Goal: Task Accomplishment & Management: Manage account settings

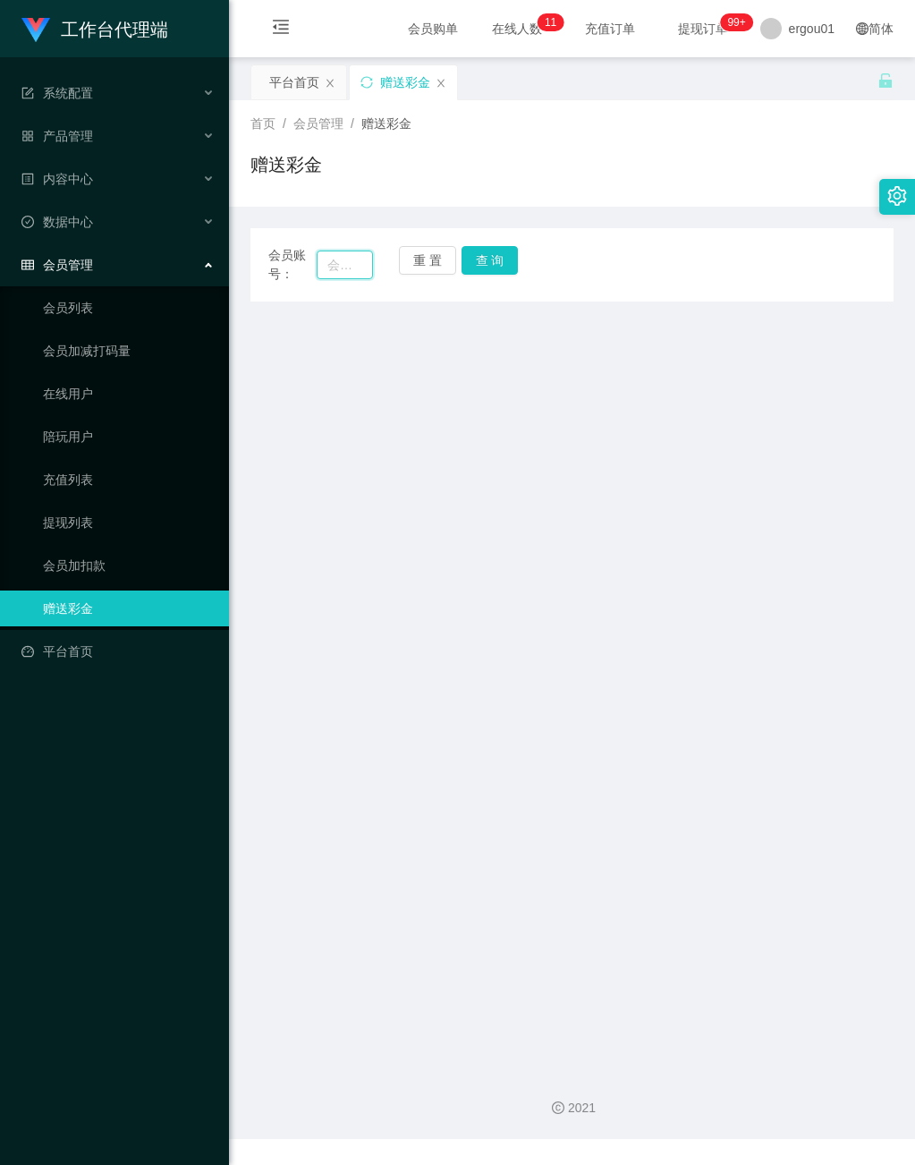
click at [338, 261] on input "text" at bounding box center [344, 264] width 55 height 29
click at [352, 266] on input "text" at bounding box center [344, 264] width 55 height 29
type input "5666"
click at [484, 253] on button "查 询" at bounding box center [490, 260] width 57 height 29
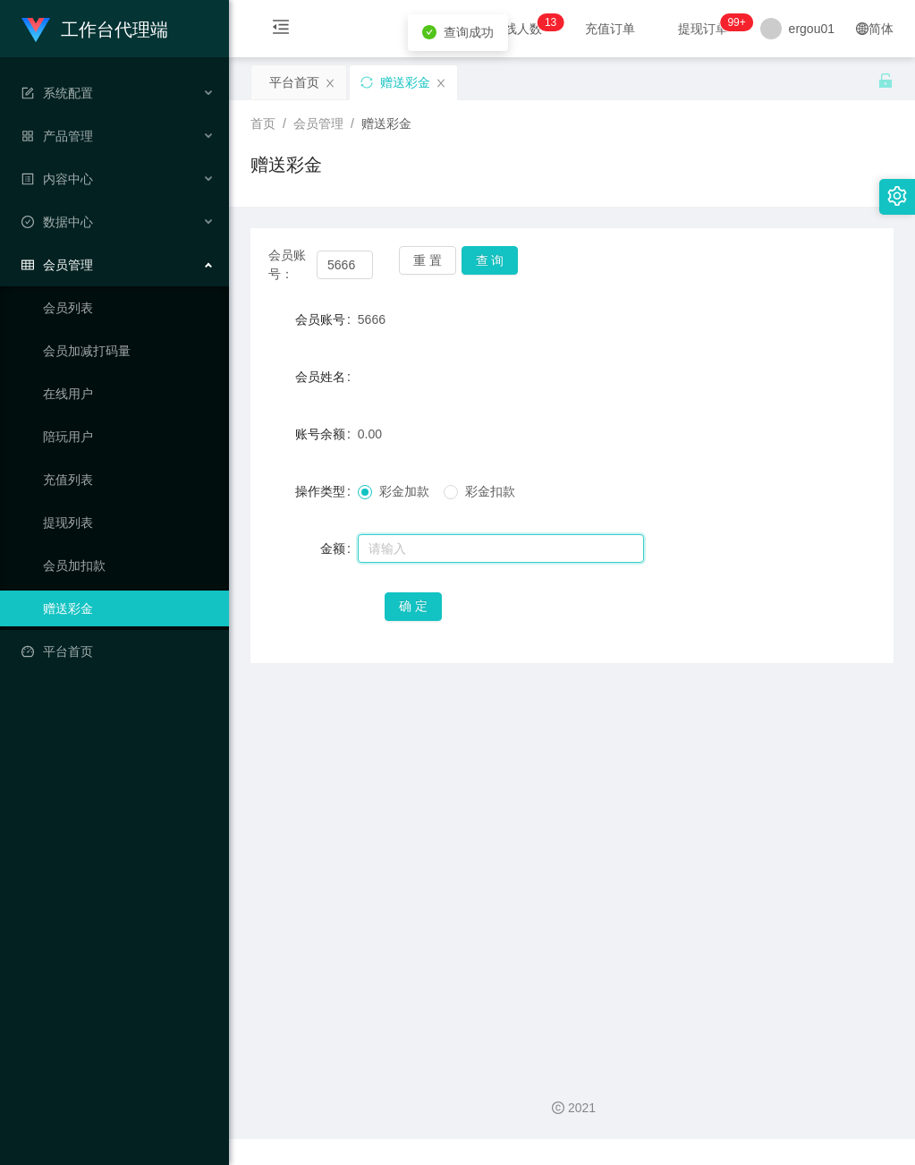
click at [444, 542] on input "text" at bounding box center [501, 548] width 286 height 29
type input "100"
click at [421, 594] on button "确 定" at bounding box center [413, 606] width 57 height 29
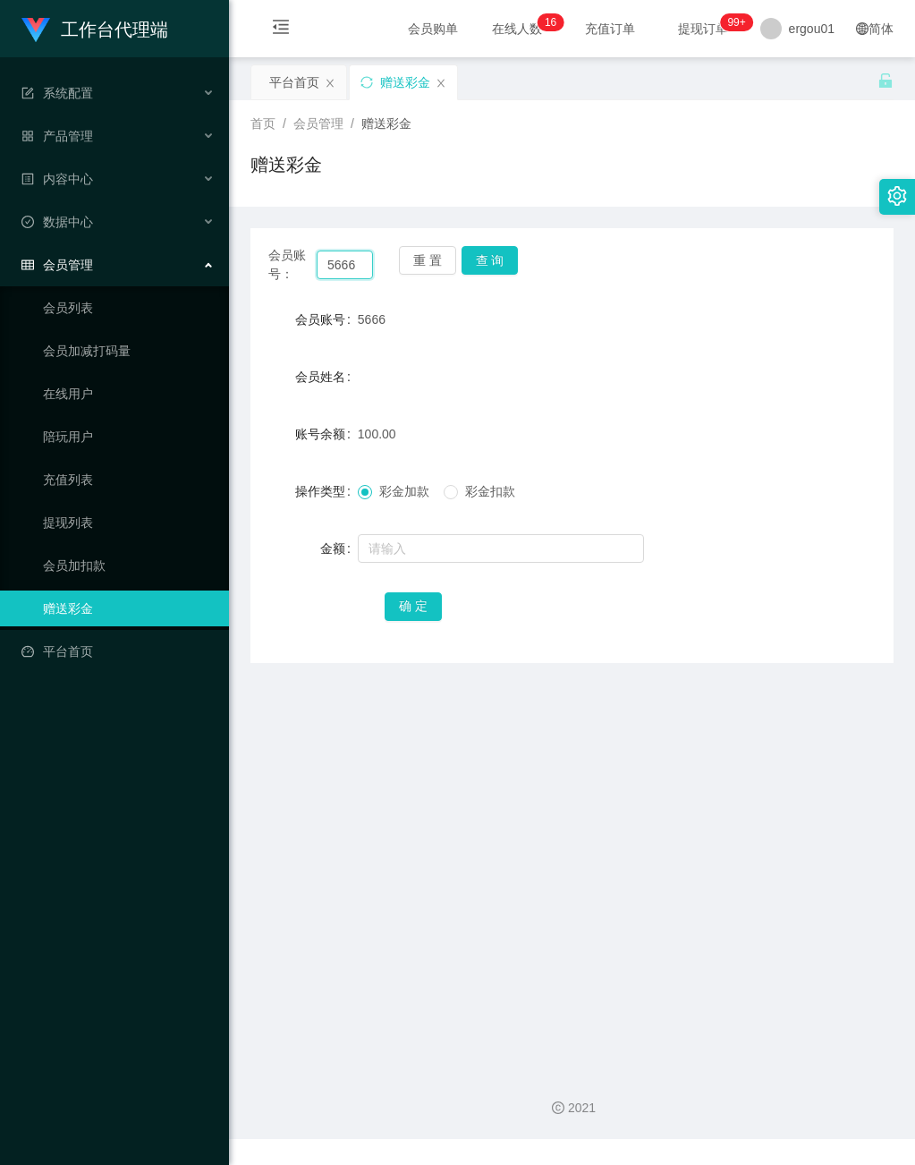
click at [322, 258] on input "5666" at bounding box center [344, 264] width 55 height 29
drag, startPoint x: 322, startPoint y: 258, endPoint x: 373, endPoint y: 268, distance: 51.9
click at [370, 267] on div "会员账号： 5666 重 置 查 询" at bounding box center [571, 265] width 643 height 38
paste input "zhangyaowen110909"
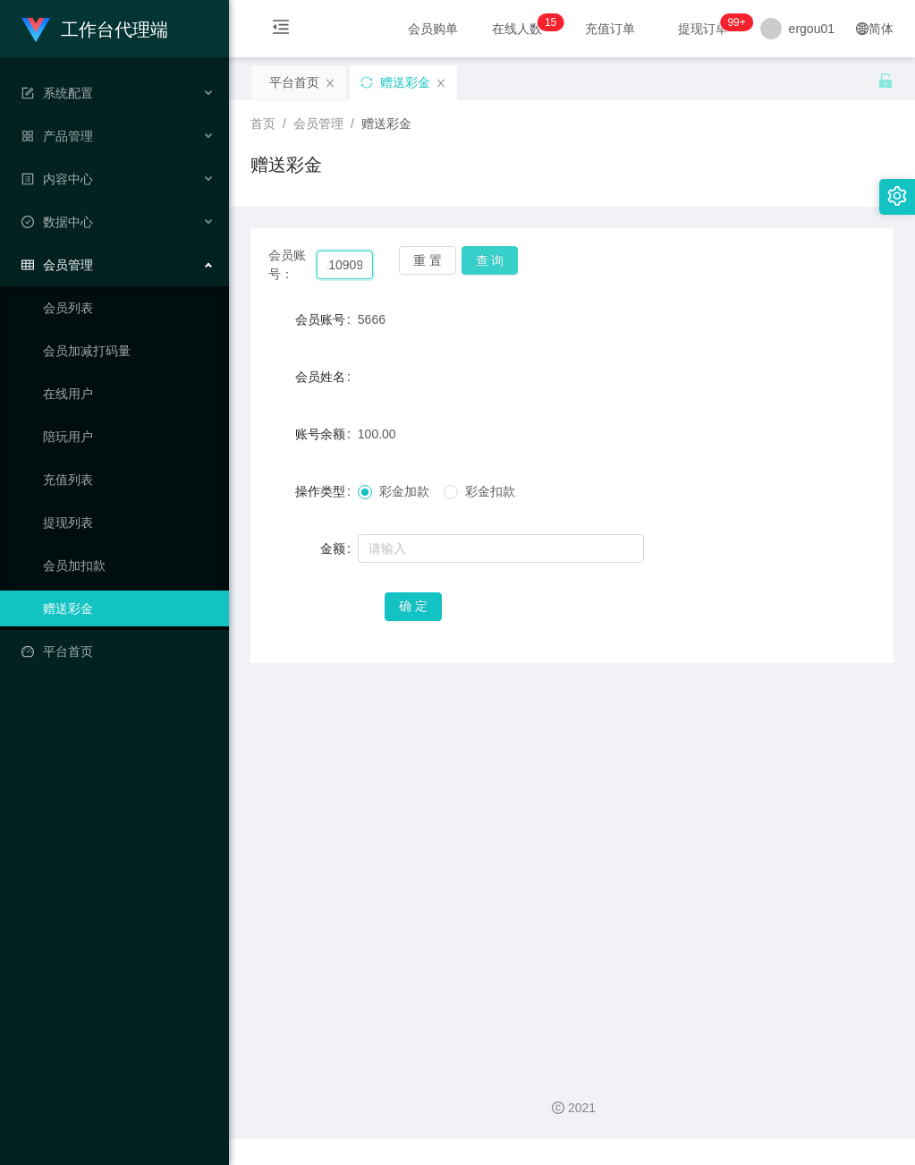
type input "zhangyaowen110909"
click at [494, 247] on button "查 询" at bounding box center [490, 260] width 57 height 29
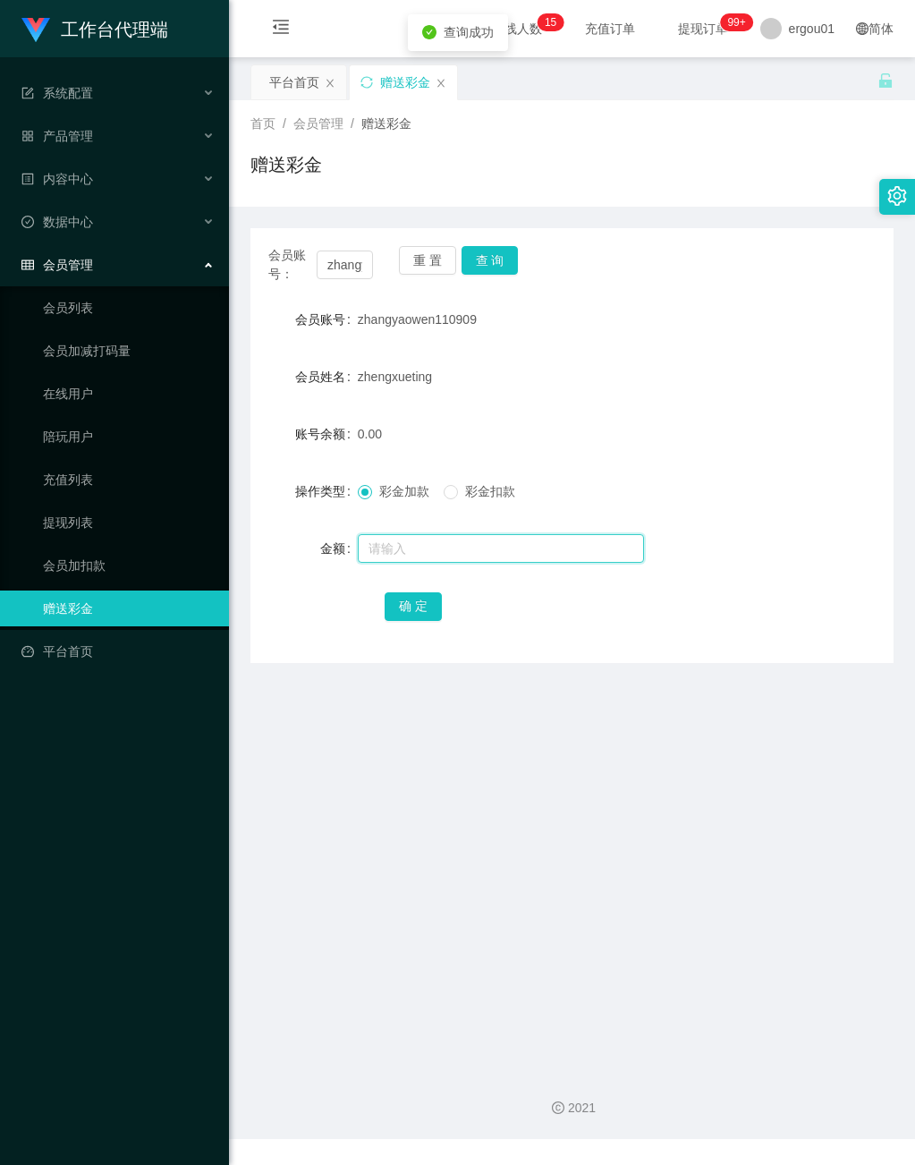
click at [452, 543] on input "text" at bounding box center [501, 548] width 286 height 29
type input "300"
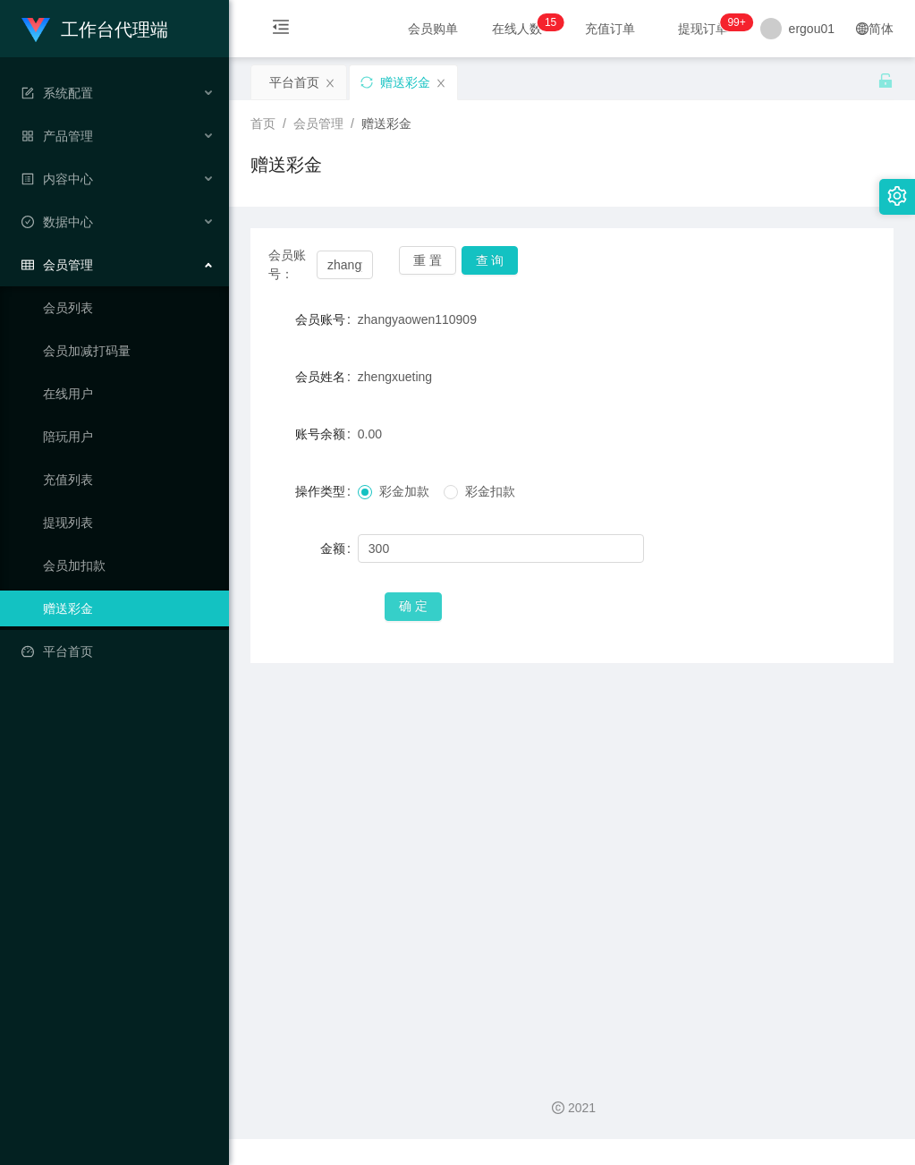
click at [419, 606] on button "确 定" at bounding box center [413, 606] width 57 height 29
click at [500, 250] on button "查 询" at bounding box center [490, 260] width 57 height 29
drag, startPoint x: 323, startPoint y: 269, endPoint x: 561, endPoint y: 317, distance: 242.6
click at [555, 314] on div "会员账号： zhangyaowen110909 重 置 查 询 会员账号 zhangyaowen110909 会员姓名 zhengxueting 账号余额 0…" at bounding box center [571, 445] width 643 height 435
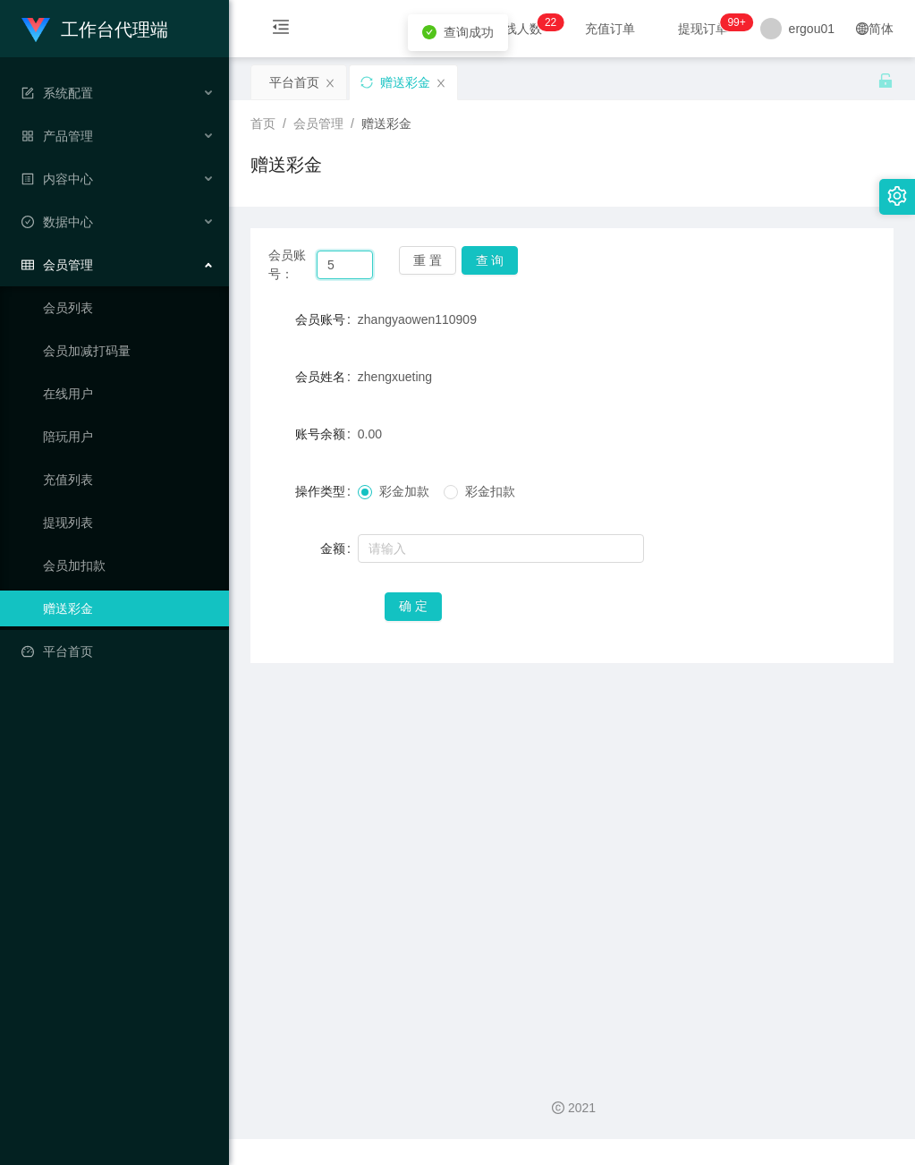
scroll to position [0, 0]
type input "5666"
click at [483, 258] on button "查 询" at bounding box center [490, 260] width 57 height 29
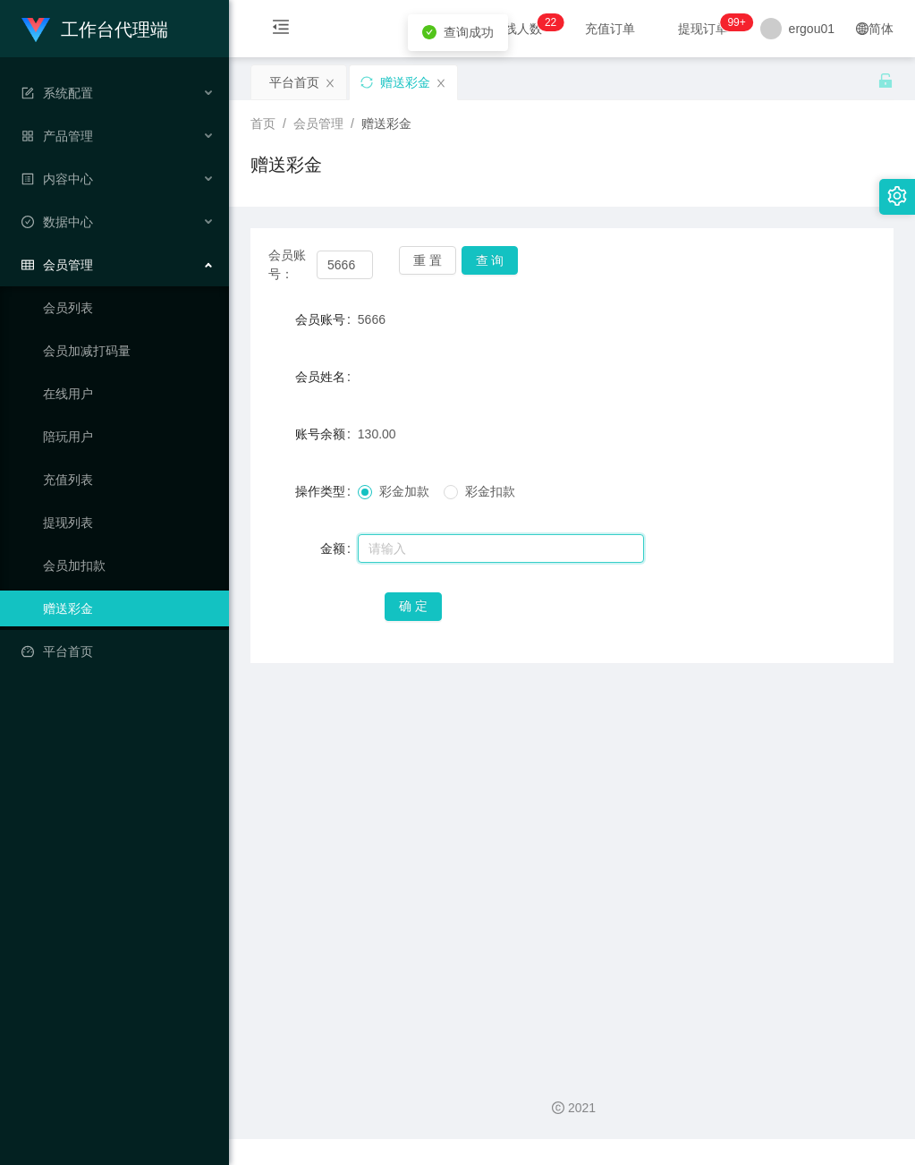
click at [437, 551] on input "text" at bounding box center [501, 548] width 286 height 29
type input "130"
click at [472, 489] on span "彩金扣款" at bounding box center [490, 491] width 64 height 14
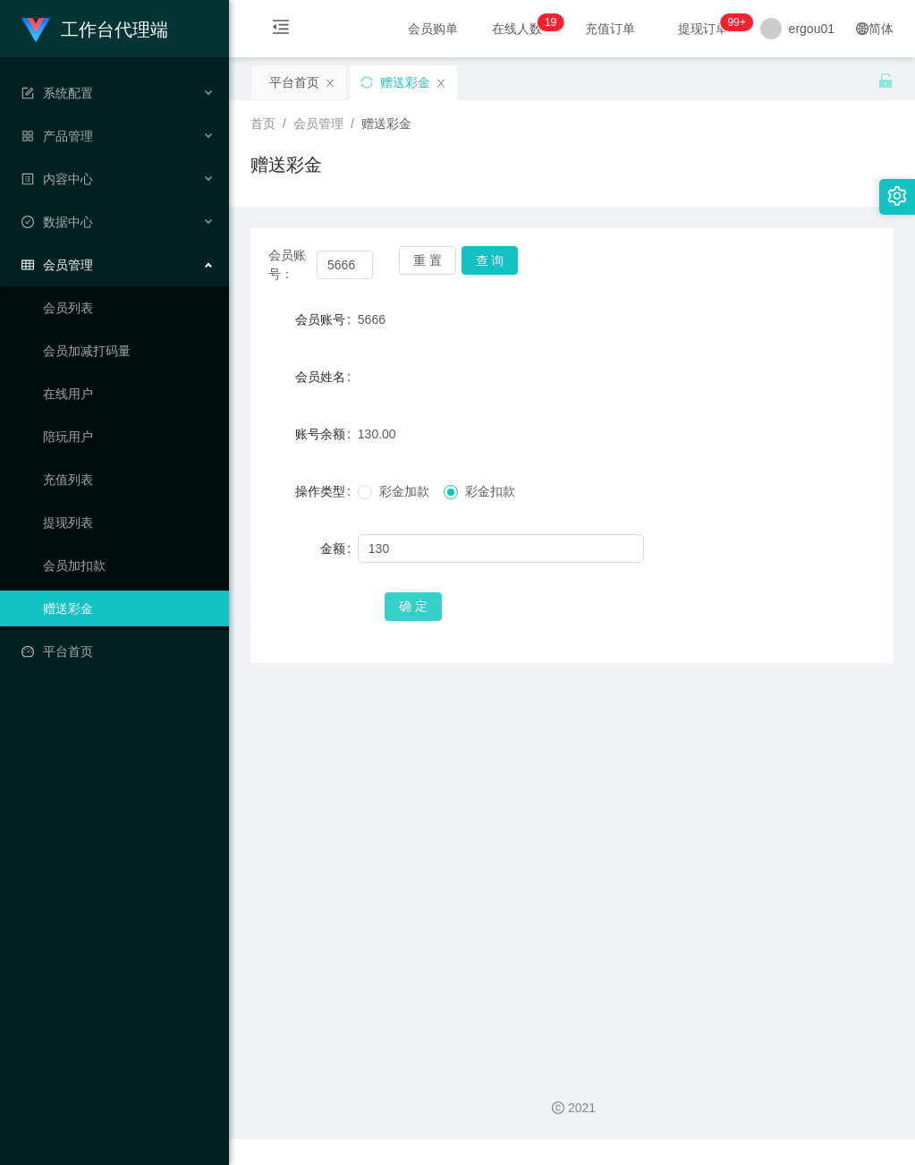
drag, startPoint x: 400, startPoint y: 610, endPoint x: 409, endPoint y: 609, distance: 9.0
click at [401, 610] on button "确 定" at bounding box center [413, 606] width 57 height 29
click at [68, 462] on link "充值列表" at bounding box center [129, 480] width 172 height 36
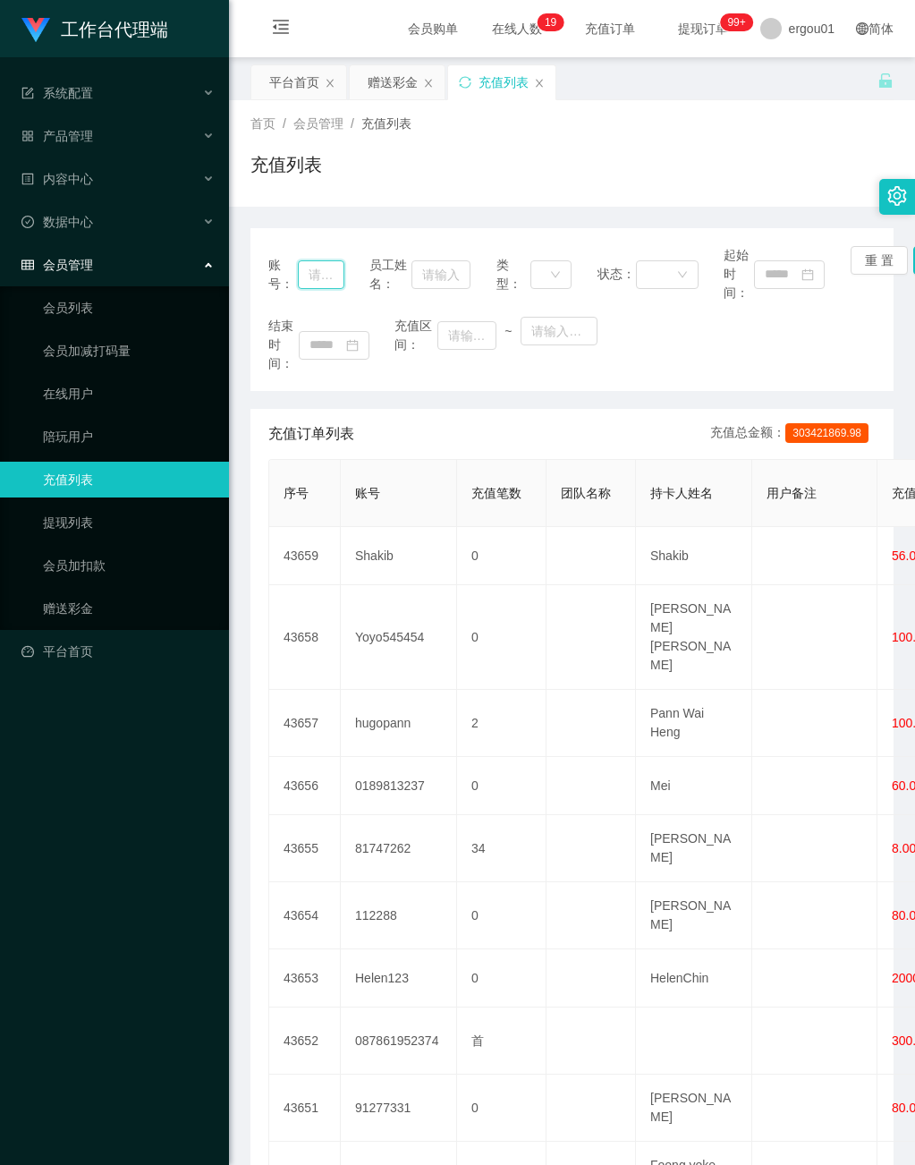
drag, startPoint x: 312, startPoint y: 274, endPoint x: 322, endPoint y: 290, distance: 18.9
click at [312, 277] on input "text" at bounding box center [321, 274] width 47 height 29
paste input "zhangyaowen110909"
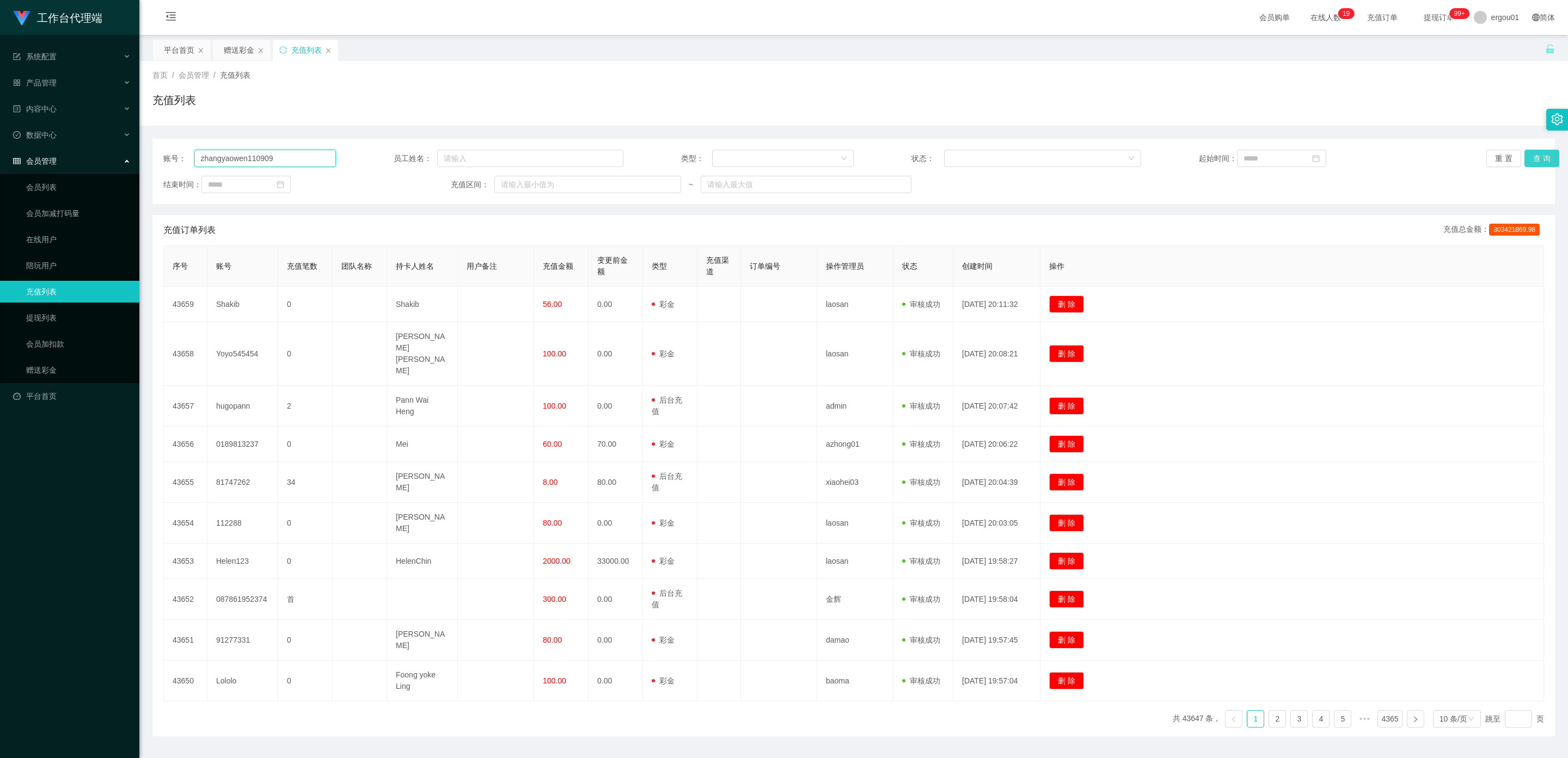
type input "zhangyaowen110909"
click at [556, 157] on button "查 询" at bounding box center [1541, 158] width 35 height 18
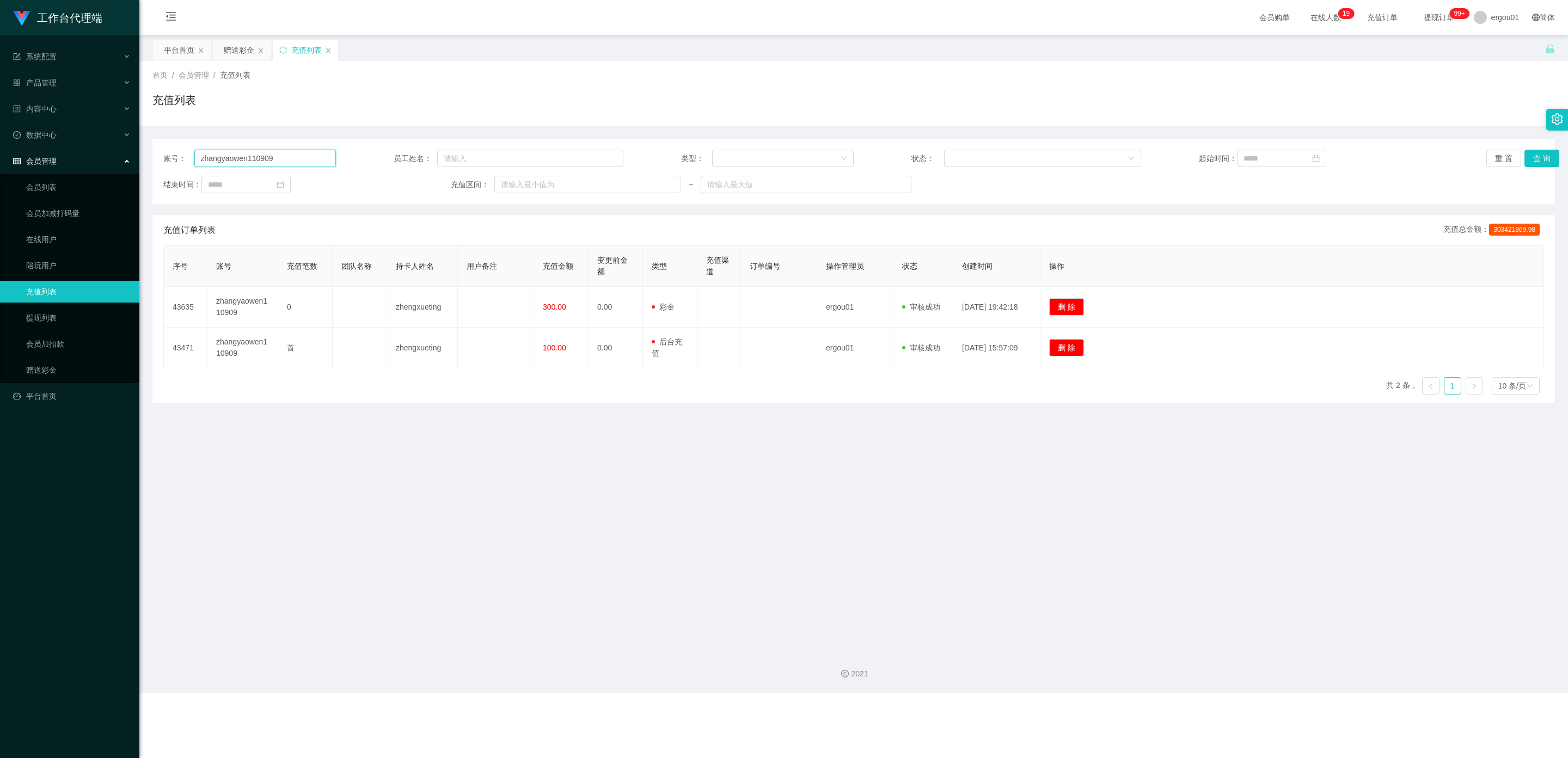
drag, startPoint x: 296, startPoint y: 163, endPoint x: 425, endPoint y: 190, distance: 131.8
click at [296, 163] on input "zhangyaowen110909" at bounding box center [265, 158] width 142 height 18
click at [556, 157] on button "查 询" at bounding box center [1541, 158] width 35 height 18
click at [52, 333] on link "会员加扣款" at bounding box center [79, 344] width 105 height 22
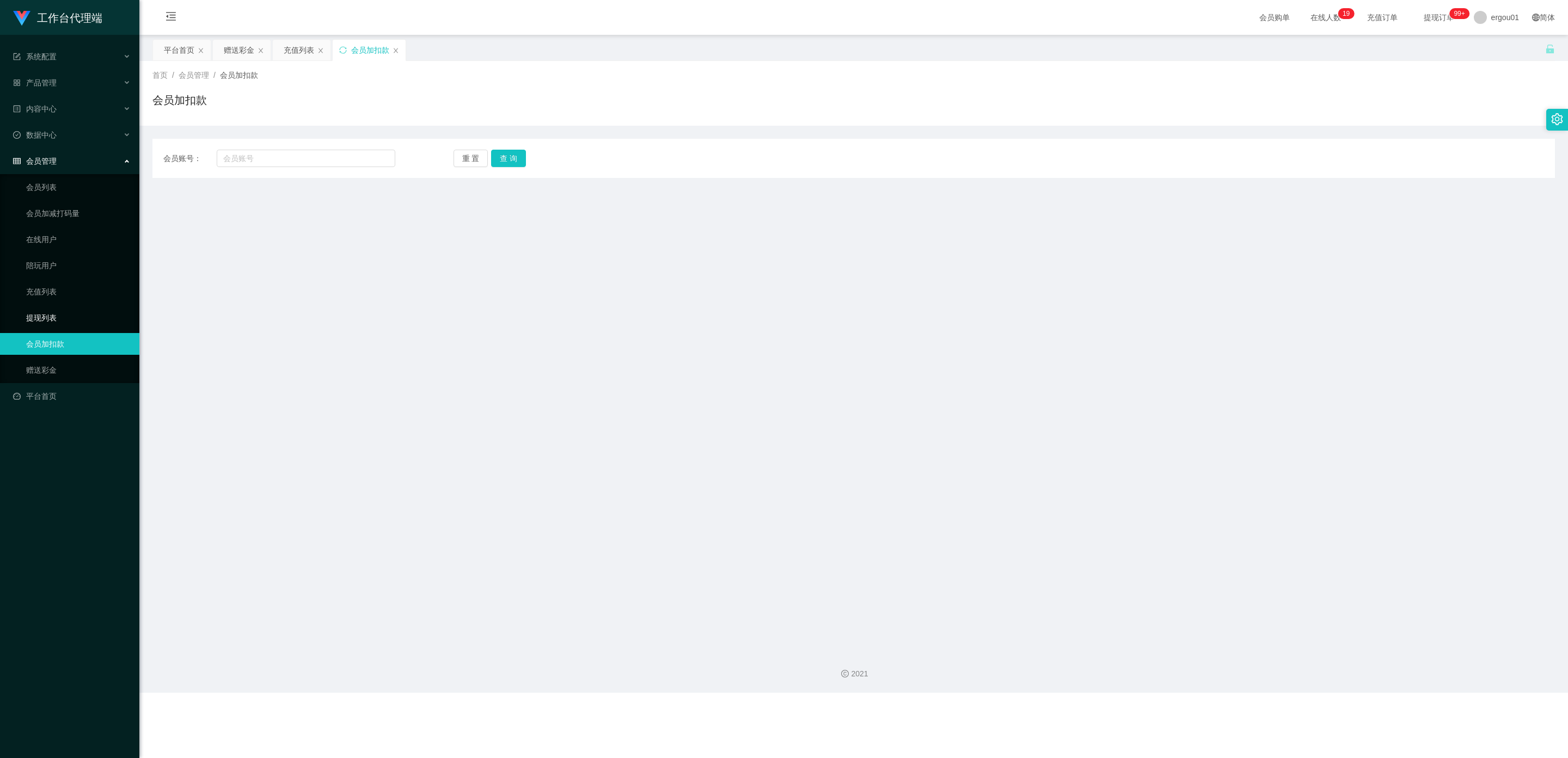
click at [52, 307] on link "提现列表" at bounding box center [79, 318] width 105 height 22
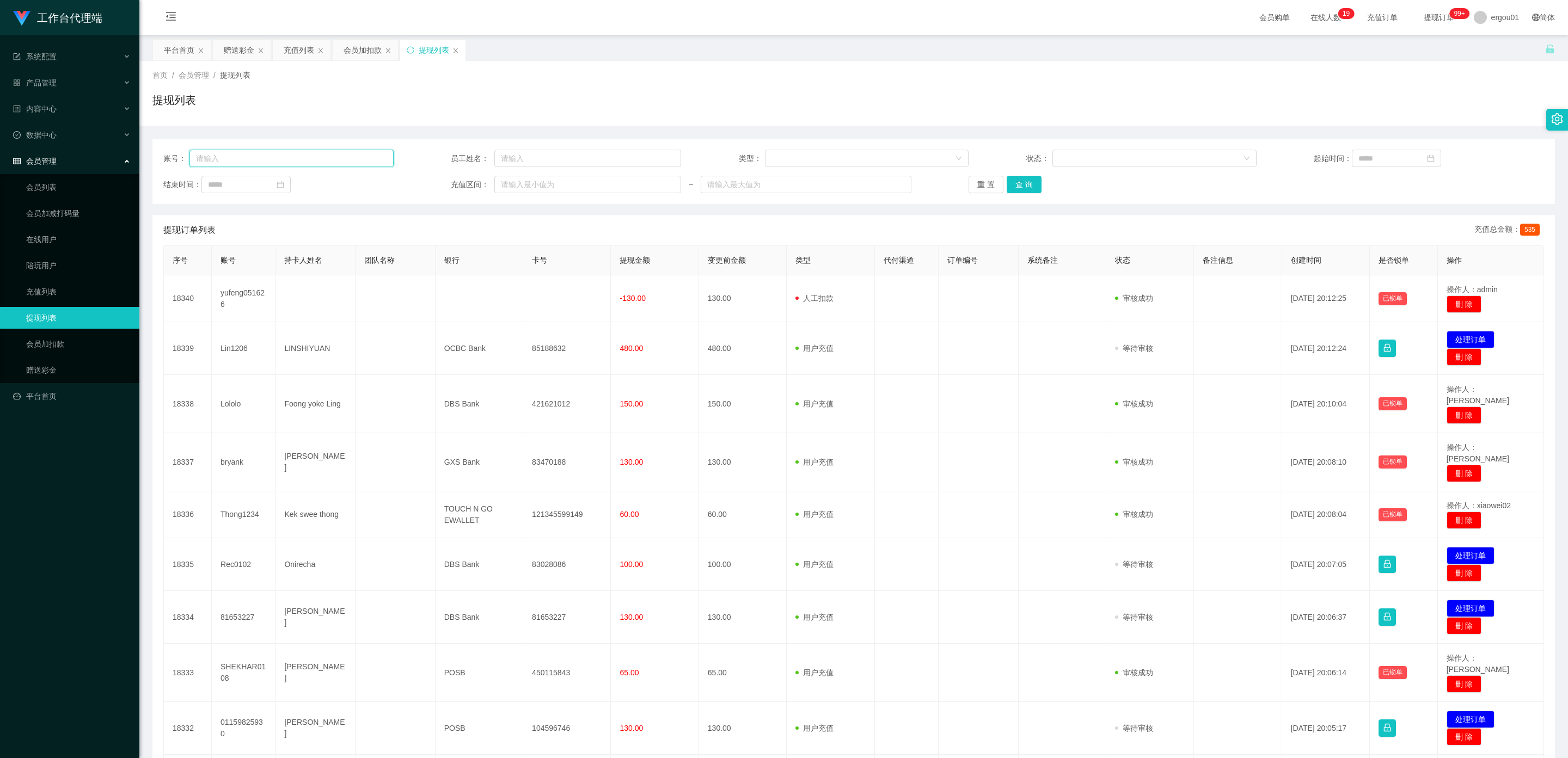
click at [263, 160] on input "text" at bounding box center [291, 158] width 204 height 18
paste input "zhangyaowen110909"
type input "zhangyaowen110909"
click at [556, 183] on button "查 询" at bounding box center [1024, 184] width 35 height 18
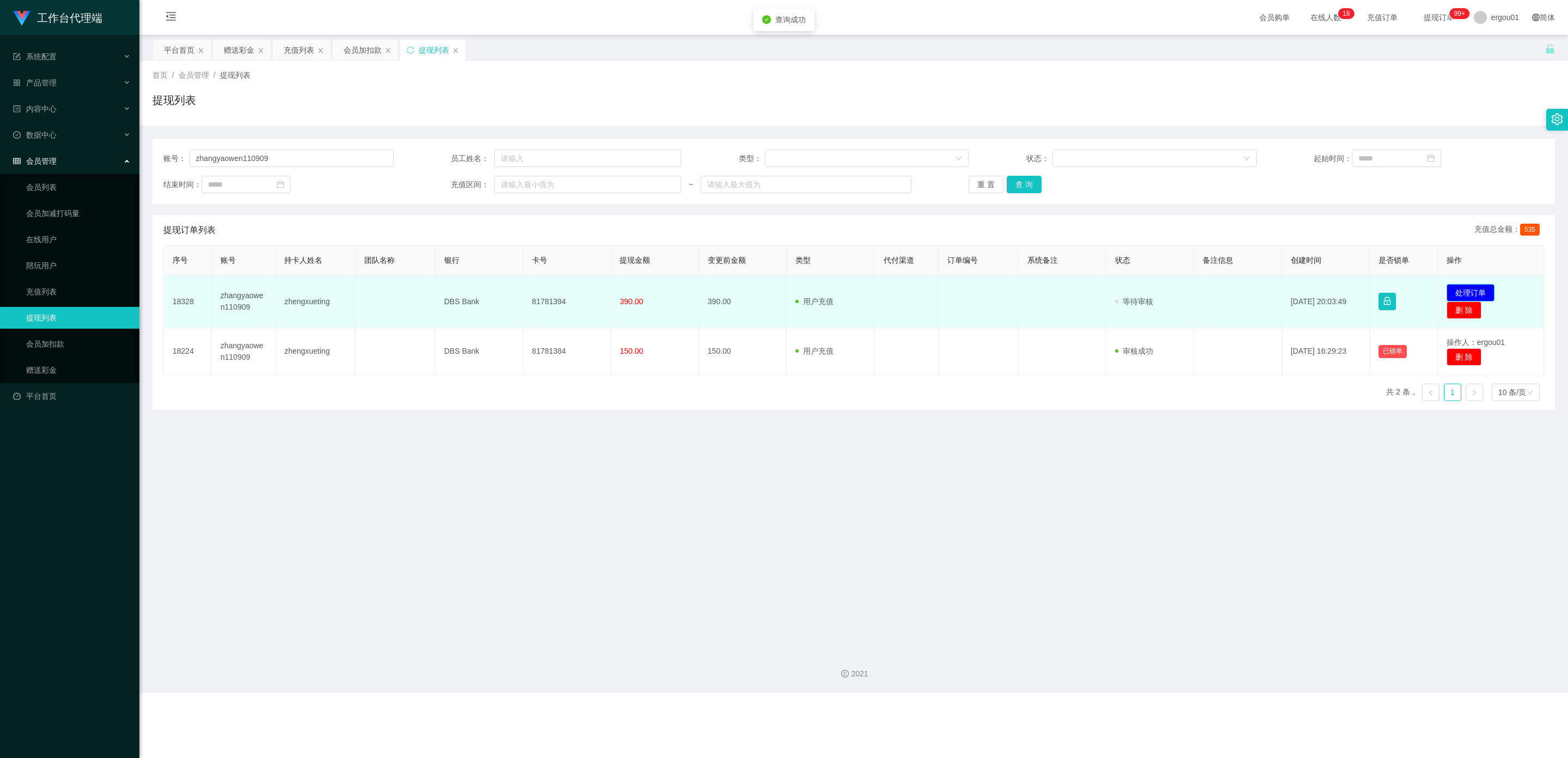
click at [556, 291] on button "处理订单" at bounding box center [1471, 293] width 48 height 18
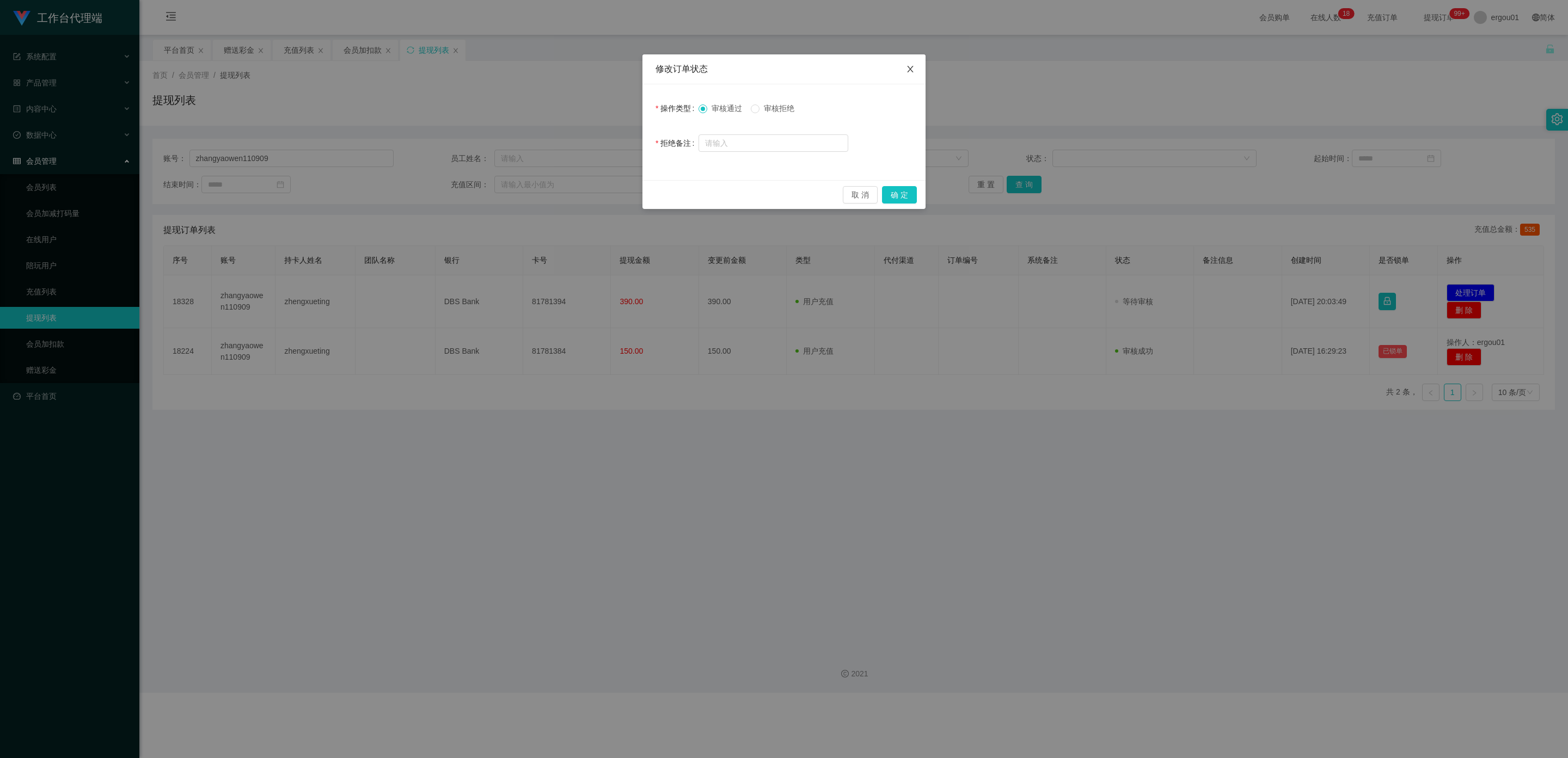
drag, startPoint x: 912, startPoint y: 69, endPoint x: 898, endPoint y: 173, distance: 104.9
click at [556, 69] on icon "图标: close" at bounding box center [910, 69] width 9 height 9
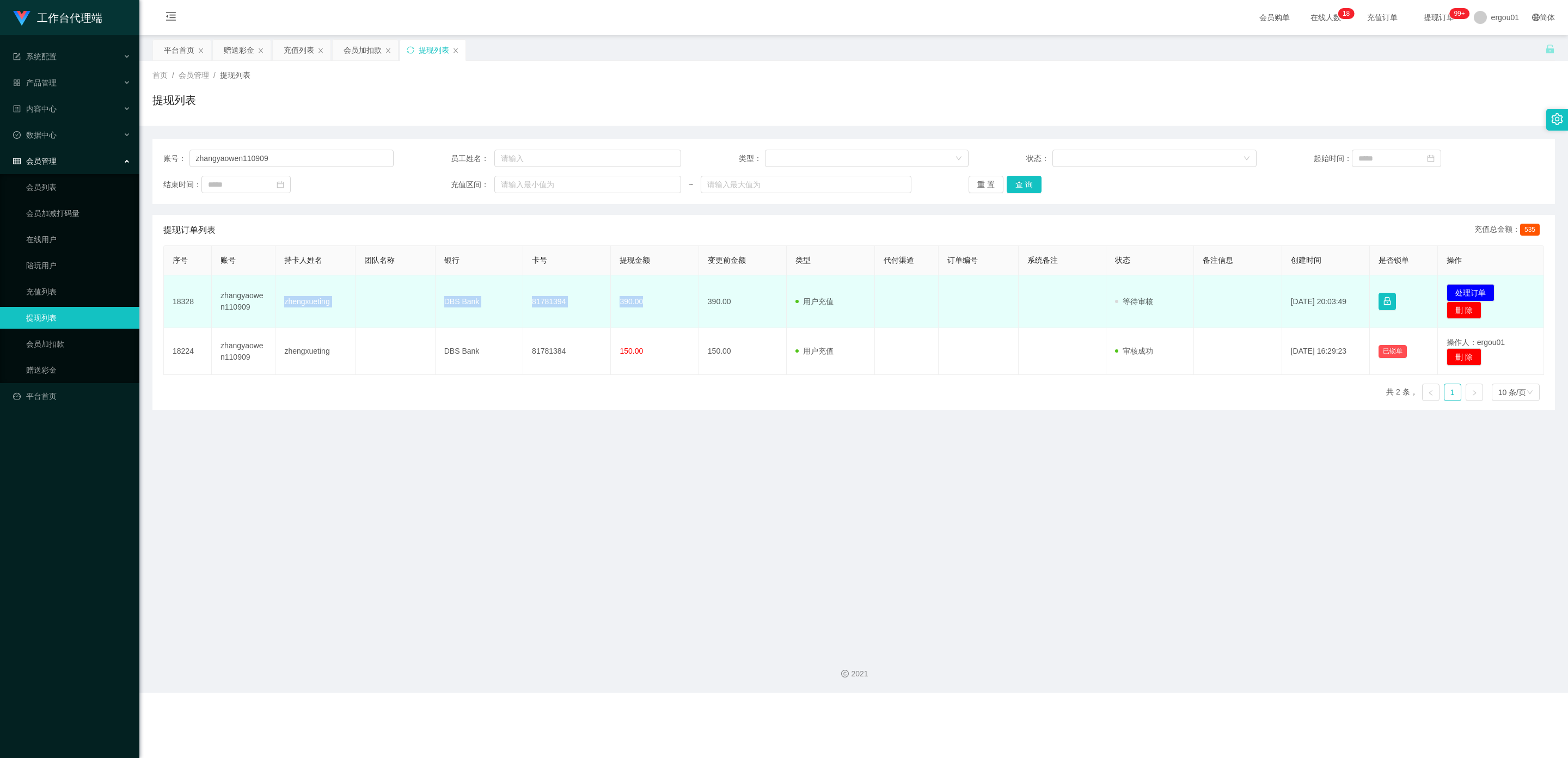
drag, startPoint x: 659, startPoint y: 304, endPoint x: 282, endPoint y: 299, distance: 377.0
click at [282, 299] on tr "18328 zhangyaowen110909 zhengxueting DBS Bank 81781394 390.00 390.00 用户充值 人工扣款 …" at bounding box center [853, 302] width 1380 height 53
copy tr "zhengxueting DBS Bank 81781394 390.00"
click at [534, 314] on td "81781394" at bounding box center [567, 302] width 88 height 53
drag, startPoint x: 648, startPoint y: 304, endPoint x: 307, endPoint y: 305, distance: 341.0
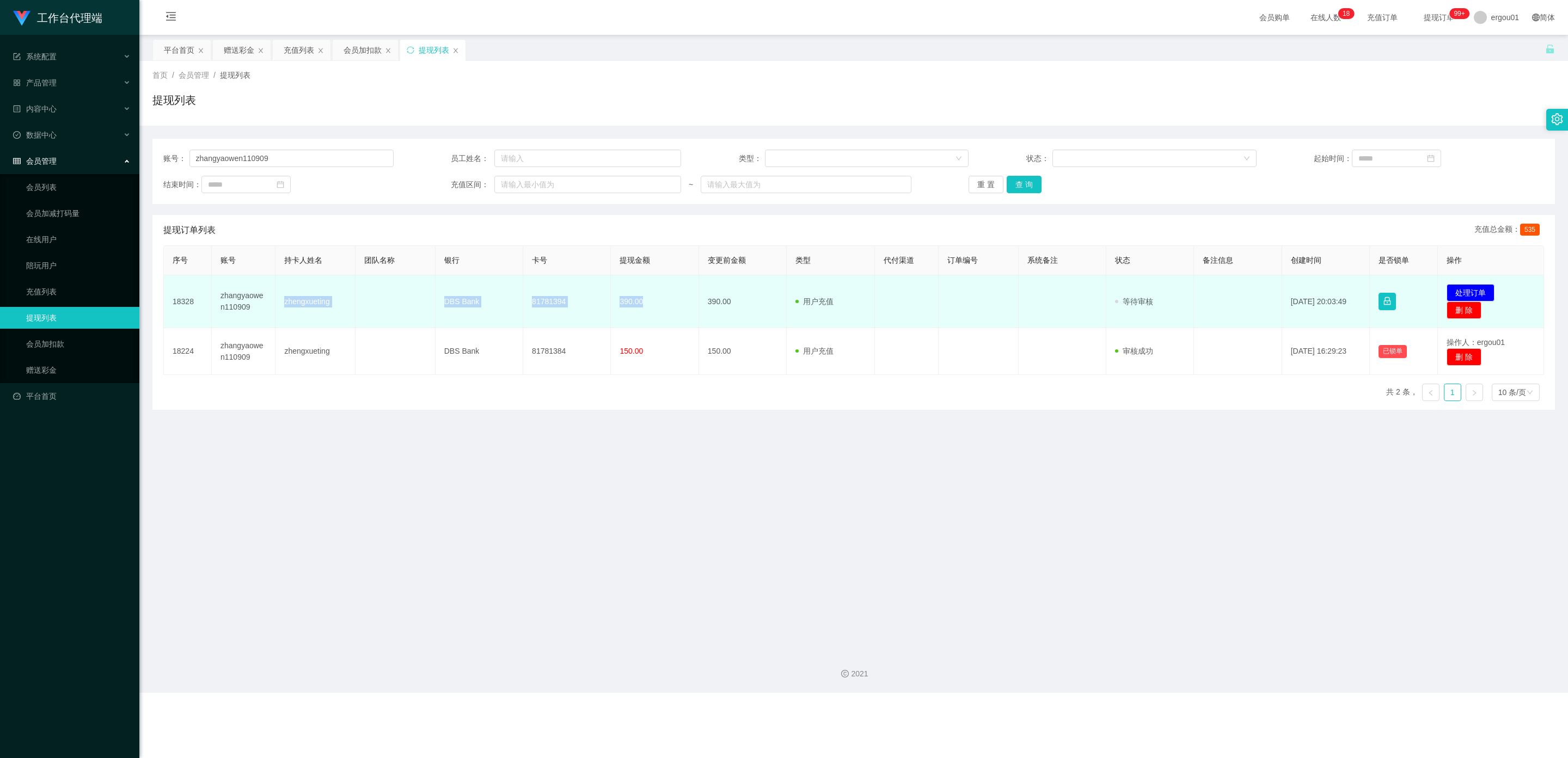
click at [283, 305] on tr "18328 zhangyaowen110909 zhengxueting DBS Bank 81781394 390.00 390.00 用户充值 人工扣款 …" at bounding box center [853, 302] width 1380 height 53
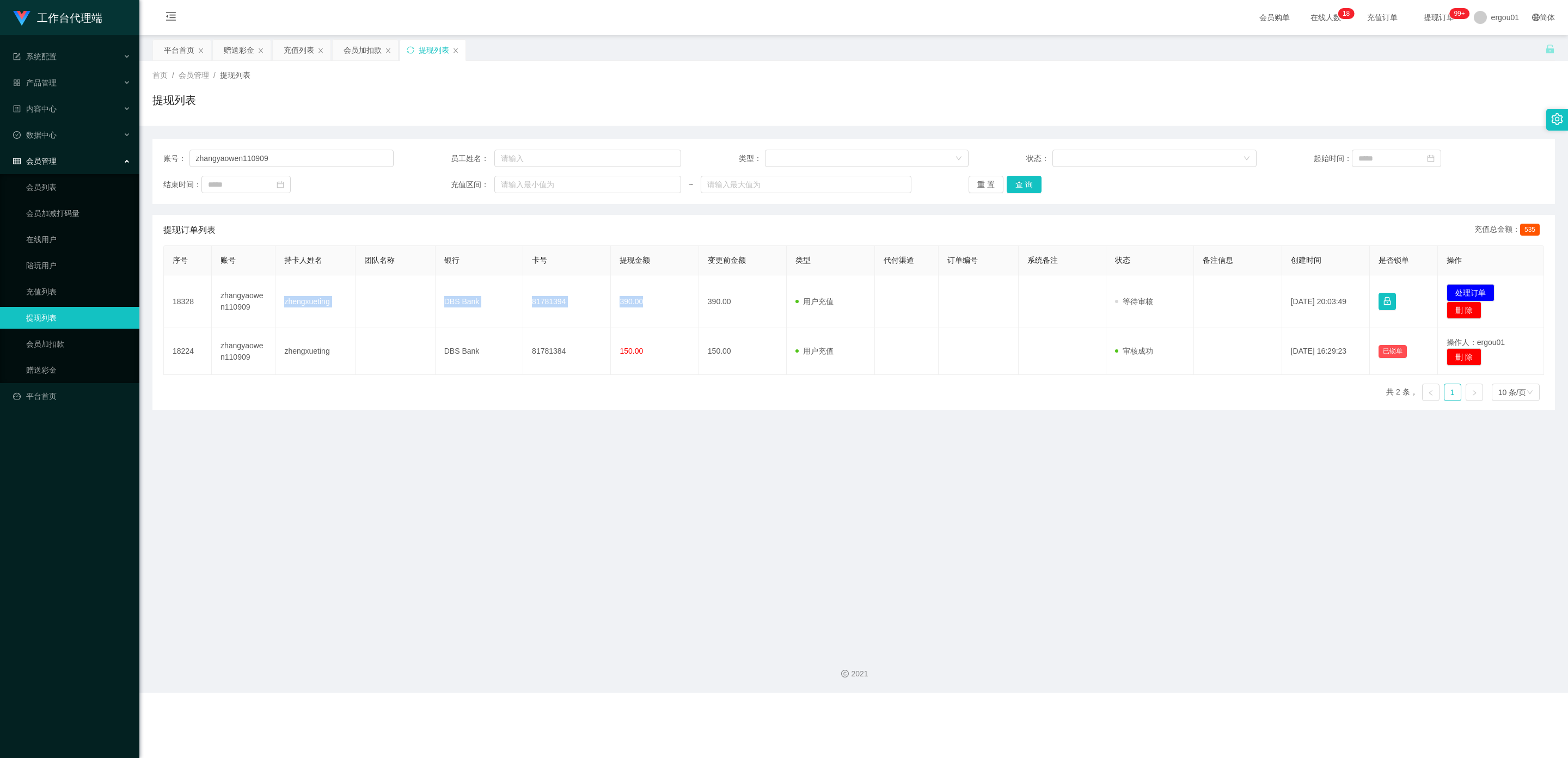
copy tr "zhengxueting DBS Bank 81781394 390.00"
